Goal: Task Accomplishment & Management: Manage account settings

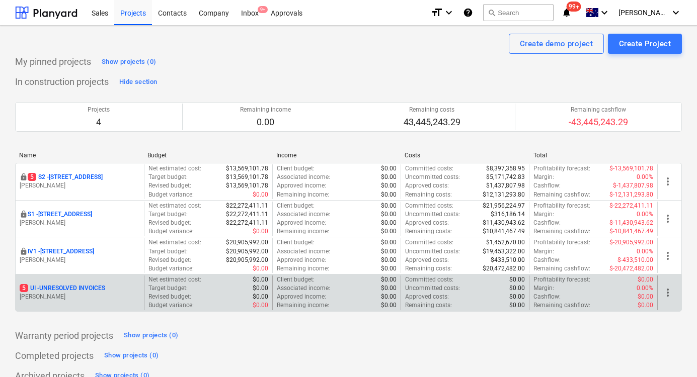
click at [94, 287] on p "5 UI - UNRESOLVED INVOICES" at bounding box center [62, 288] width 85 height 9
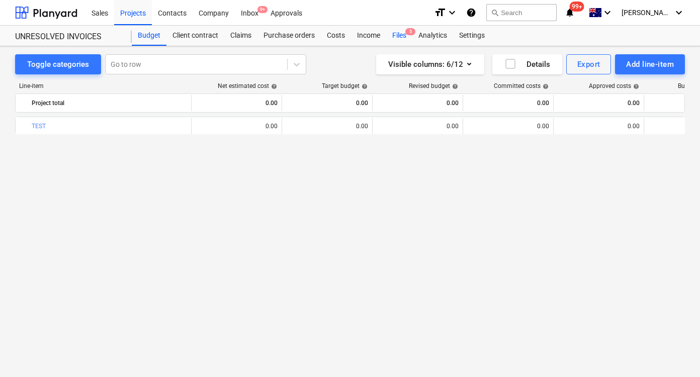
click at [391, 29] on div "Files 5" at bounding box center [399, 36] width 26 height 20
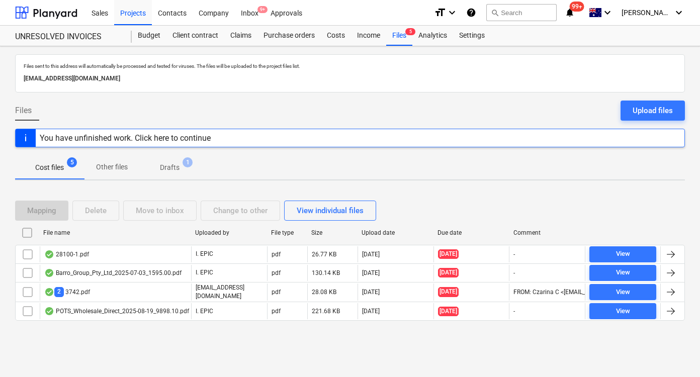
click at [183, 167] on span "Drafts 1" at bounding box center [170, 167] width 36 height 11
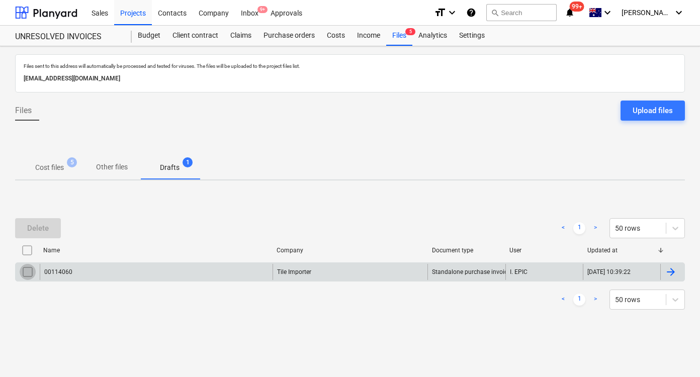
click at [29, 272] on input "checkbox" at bounding box center [28, 272] width 16 height 16
click at [58, 229] on button "Delete" at bounding box center [38, 228] width 46 height 20
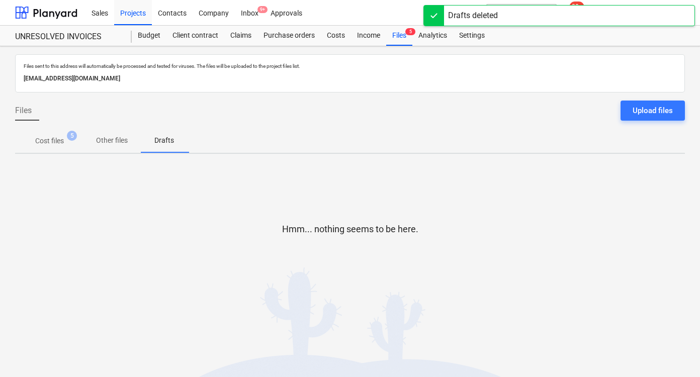
click at [44, 134] on span "Cost files 5" at bounding box center [49, 141] width 69 height 18
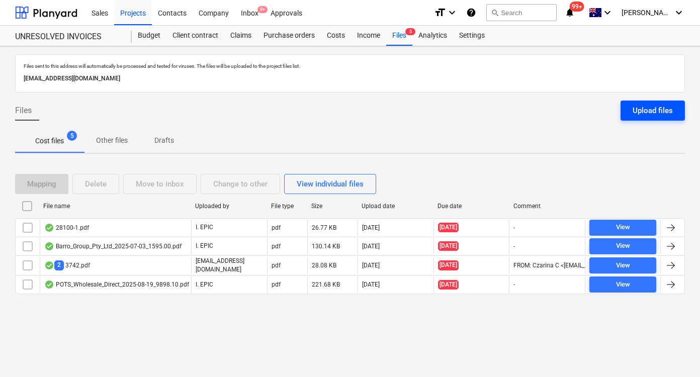
click at [654, 113] on div "Upload files" at bounding box center [653, 110] width 40 height 13
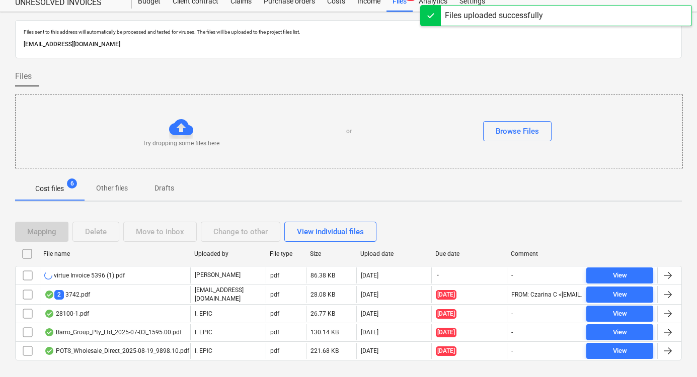
scroll to position [34, 0]
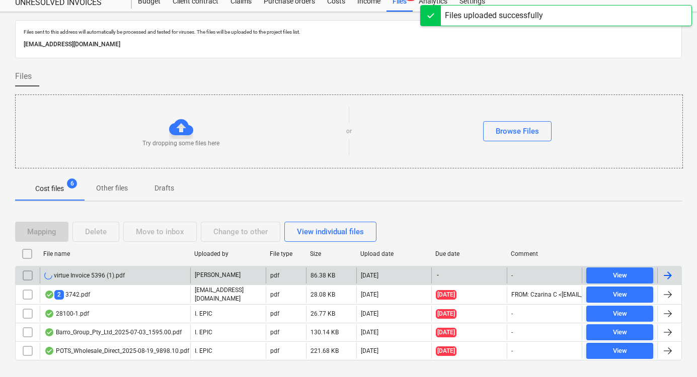
click at [103, 280] on div "virtue Invoice 5396 (1).pdf" at bounding box center [115, 276] width 150 height 16
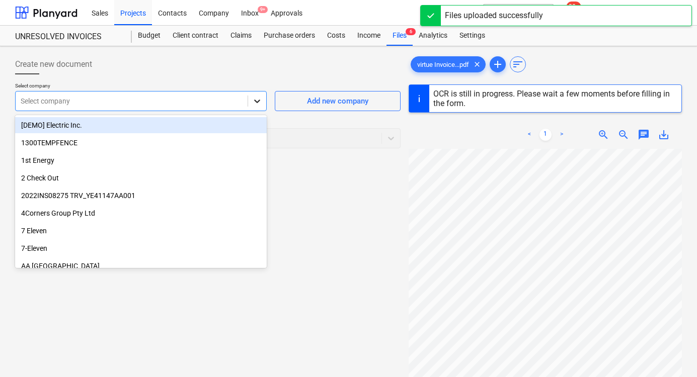
click at [257, 105] on icon at bounding box center [257, 101] width 10 height 10
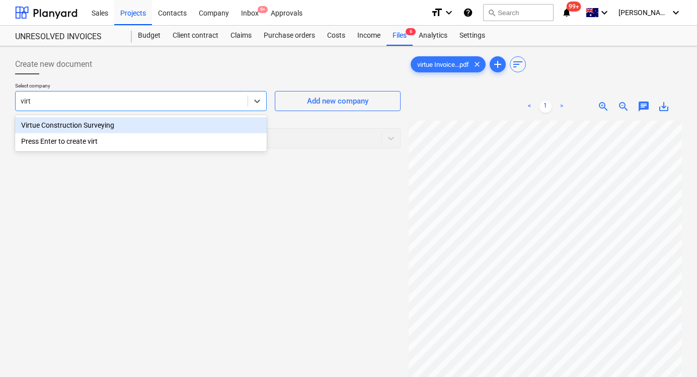
type input "virtu"
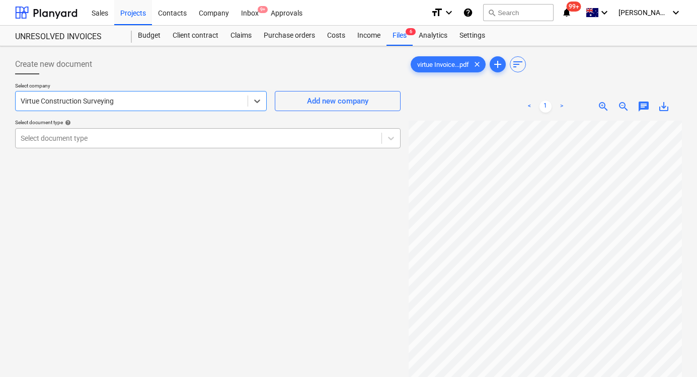
click at [259, 133] on div at bounding box center [199, 138] width 356 height 10
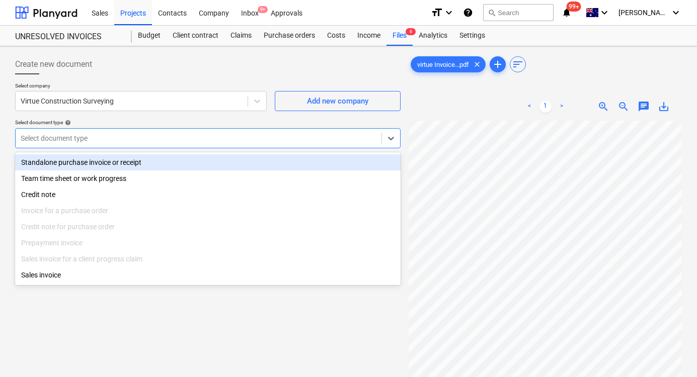
click at [239, 163] on div "Standalone purchase invoice or receipt" at bounding box center [207, 162] width 385 height 16
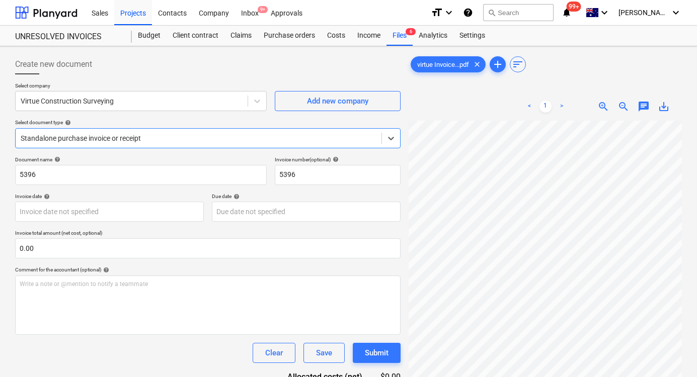
click at [643, 104] on span "chat" at bounding box center [643, 107] width 12 height 12
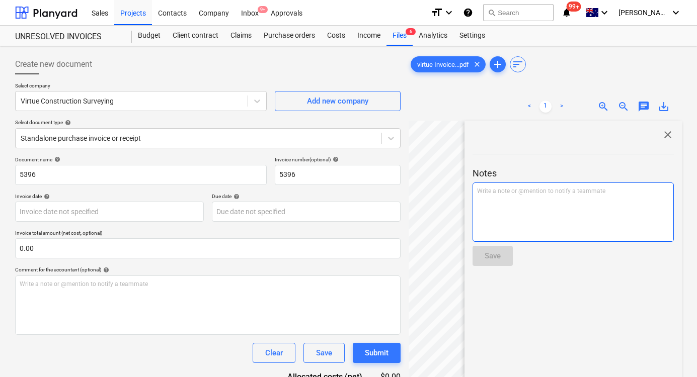
click at [560, 215] on div "Write a note or @mention to notify a teammate [PERSON_NAME]" at bounding box center [572, 212] width 201 height 59
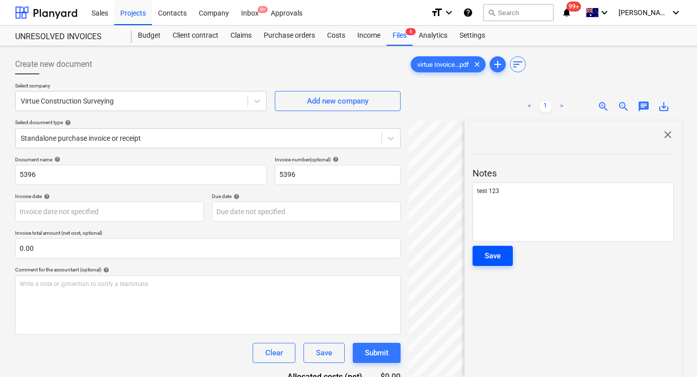
click at [488, 250] on div "Save" at bounding box center [492, 255] width 16 height 13
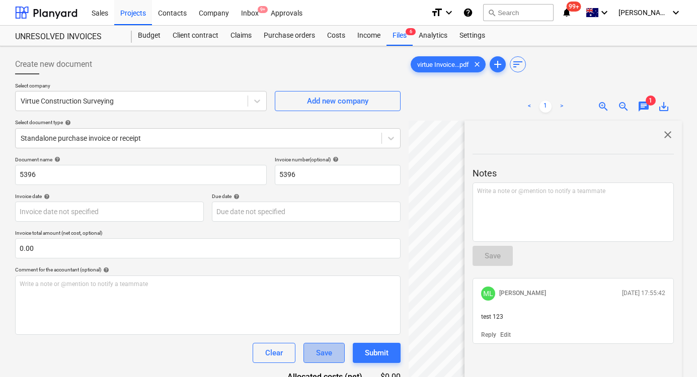
click at [334, 349] on button "Save" at bounding box center [323, 353] width 41 height 20
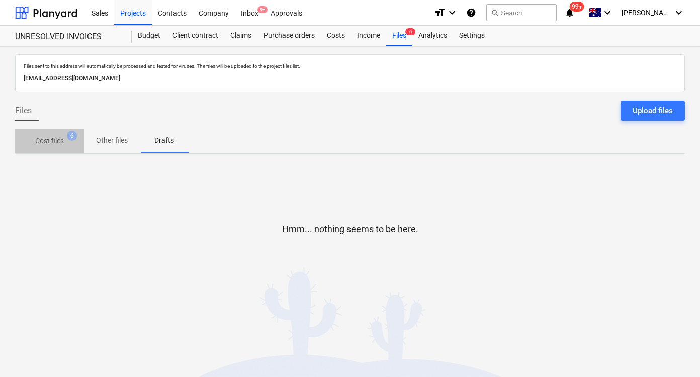
click at [67, 141] on span "Cost files 6" at bounding box center [49, 141] width 45 height 11
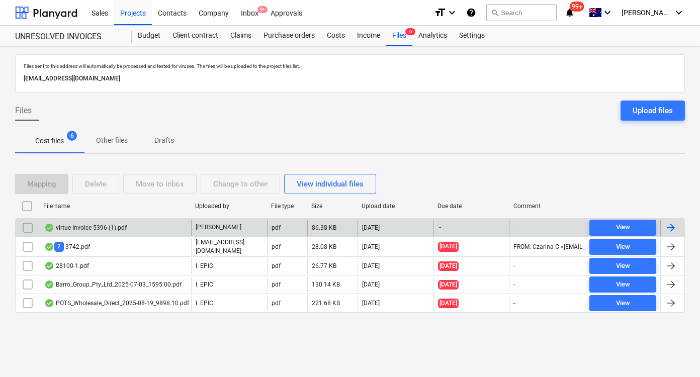
click at [127, 228] on div "virtue Invoice 5396 (1).pdf" at bounding box center [115, 228] width 151 height 16
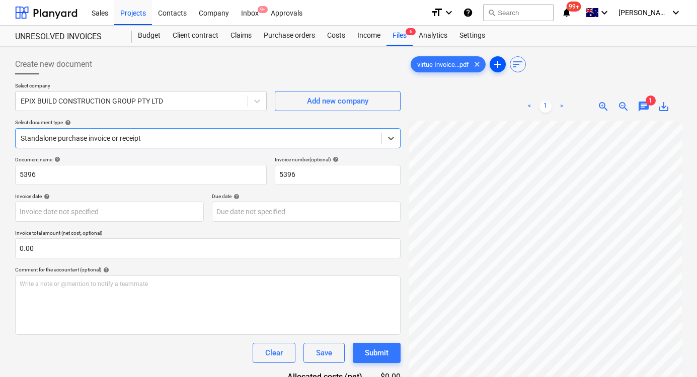
click at [501, 67] on span "add" at bounding box center [497, 64] width 12 height 12
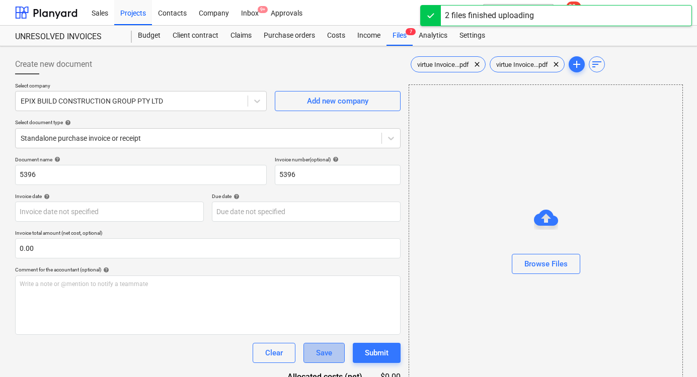
click at [324, 347] on div "Save" at bounding box center [324, 353] width 16 height 13
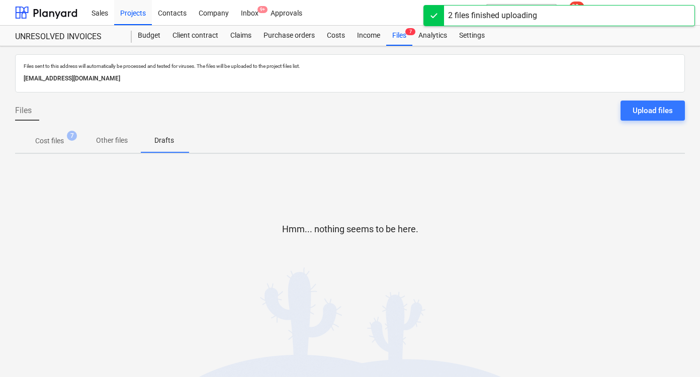
click at [53, 135] on span "Cost files 7" at bounding box center [49, 141] width 69 height 18
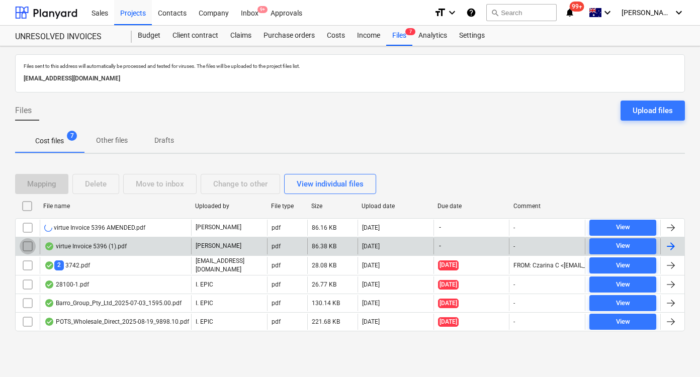
click at [30, 245] on input "checkbox" at bounding box center [28, 246] width 16 height 16
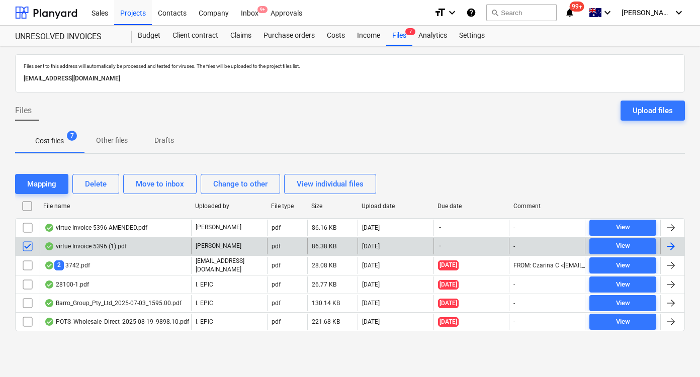
drag, startPoint x: 227, startPoint y: 183, endPoint x: 229, endPoint y: 147, distance: 35.3
click at [228, 148] on div "Files sent to this address will automatically be processed and tested for virus…" at bounding box center [350, 211] width 700 height 331
click at [106, 242] on div "virtue Invoice 5396 (1).pdf" at bounding box center [85, 246] width 82 height 8
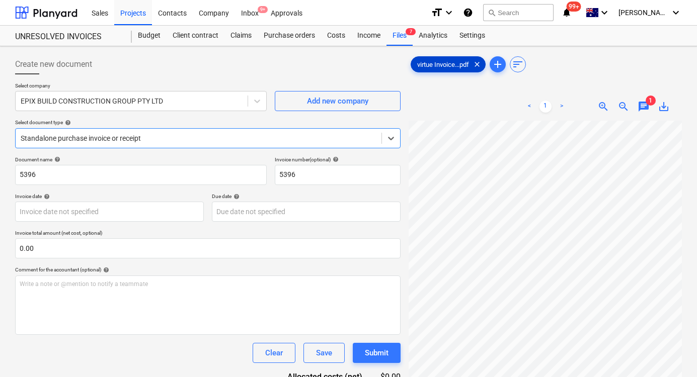
click at [455, 65] on span "virtue Invoice...pdf" at bounding box center [443, 65] width 64 height 8
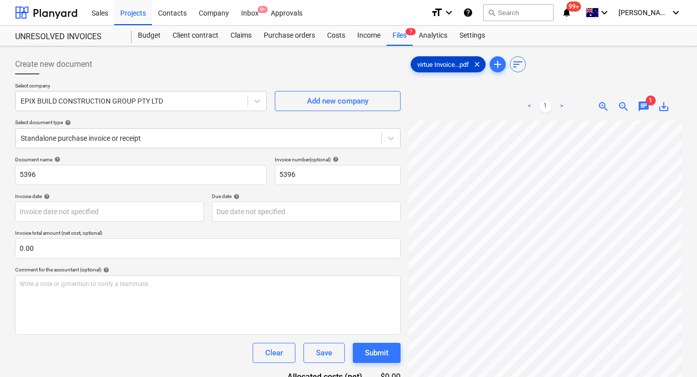
click at [455, 65] on span "virtue Invoice...pdf" at bounding box center [443, 65] width 64 height 8
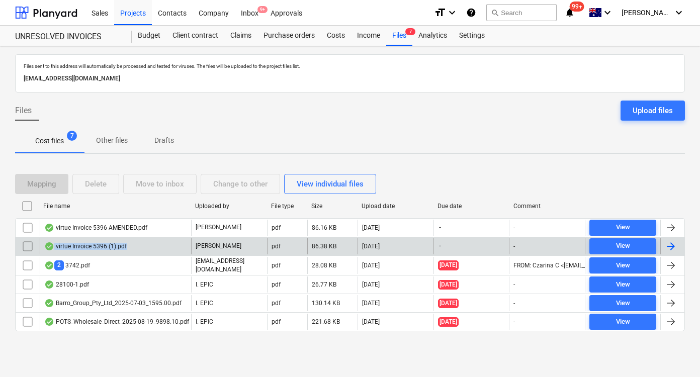
click at [126, 246] on div "virtue Invoice 5396 (1).pdf" at bounding box center [115, 246] width 151 height 16
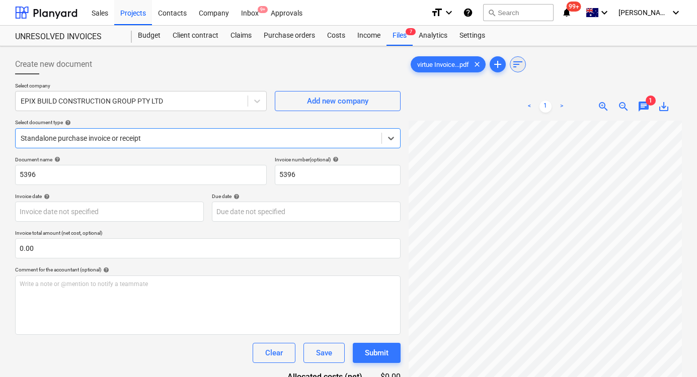
click at [519, 69] on span "sort" at bounding box center [517, 64] width 12 height 12
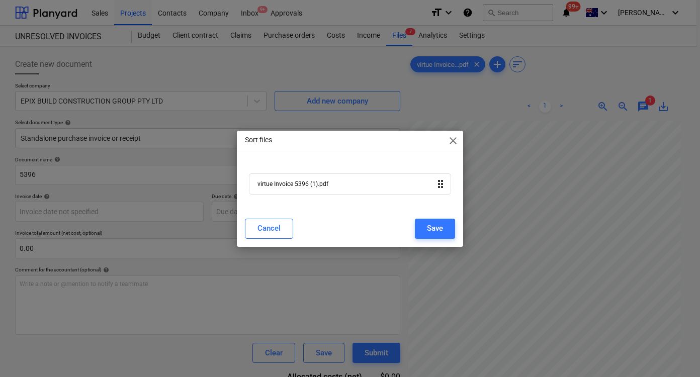
click at [351, 190] on div "virtue Invoice 5396 (1).pdf drag_indicator" at bounding box center [350, 184] width 202 height 21
click at [319, 189] on div "virtue Invoice 5396 (1).pdf drag_indicator" at bounding box center [350, 184] width 202 height 21
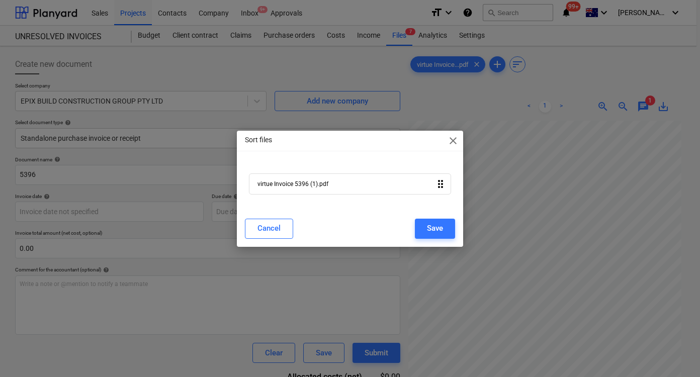
click at [319, 189] on div "virtue Invoice 5396 (1).pdf drag_indicator" at bounding box center [350, 184] width 202 height 21
click at [285, 230] on button "Cancel" at bounding box center [269, 229] width 48 height 20
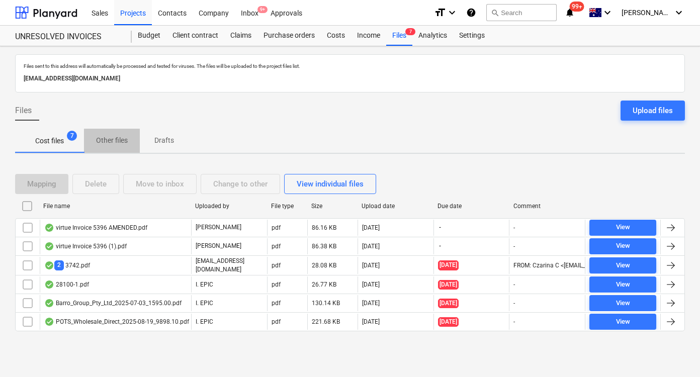
click at [111, 143] on p "Other files" at bounding box center [112, 140] width 32 height 11
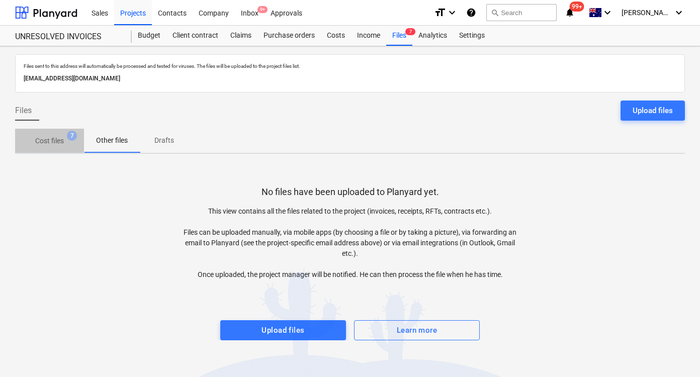
click at [70, 133] on span "7" at bounding box center [72, 136] width 10 height 10
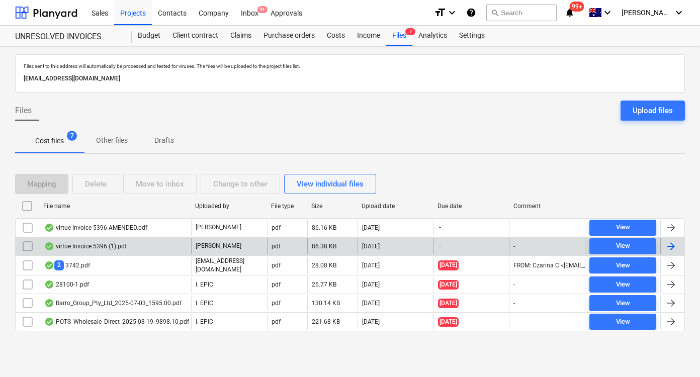
click at [29, 244] on input "checkbox" at bounding box center [28, 246] width 16 height 16
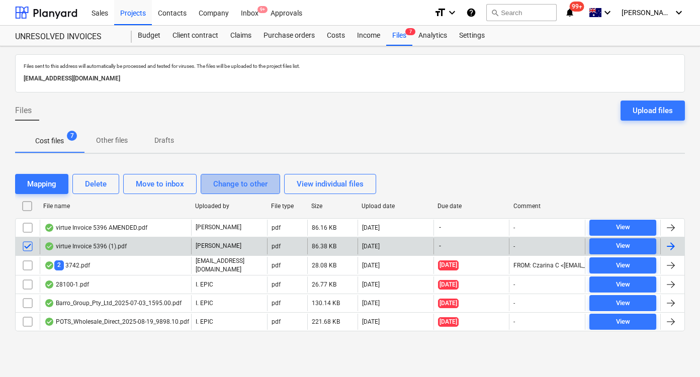
click at [236, 184] on div "Change to other" at bounding box center [240, 184] width 54 height 13
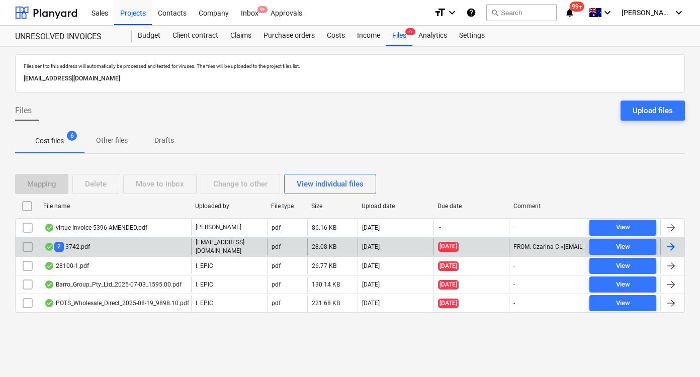
click at [114, 144] on p "Other files" at bounding box center [112, 140] width 32 height 11
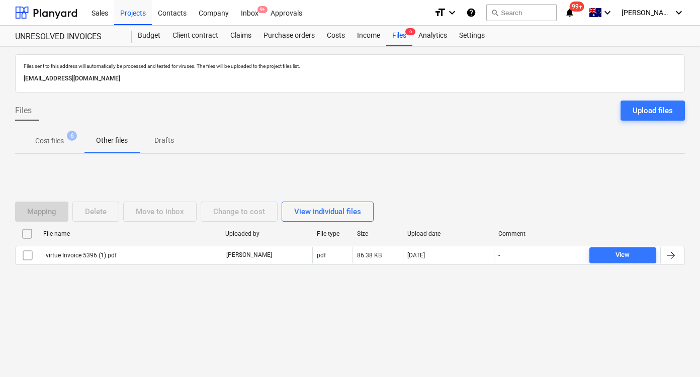
click at [47, 139] on p "Cost files" at bounding box center [49, 141] width 29 height 11
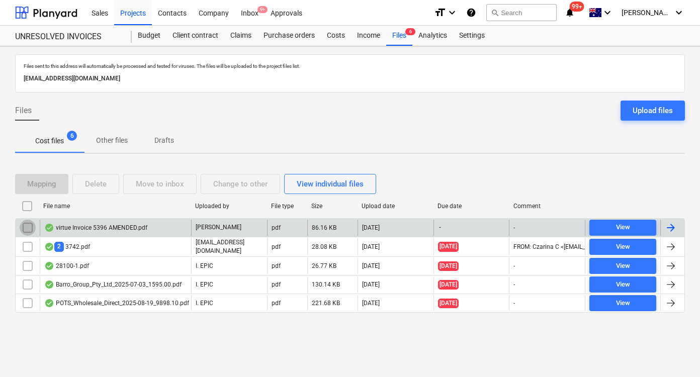
click at [26, 227] on input "checkbox" at bounding box center [28, 228] width 16 height 16
